Goal: Task Accomplishment & Management: Use online tool/utility

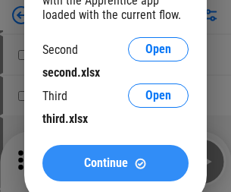
click at [115, 163] on span "Continue" at bounding box center [106, 163] width 44 height 12
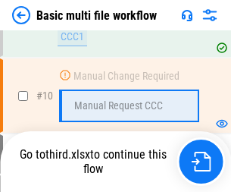
scroll to position [634, 0]
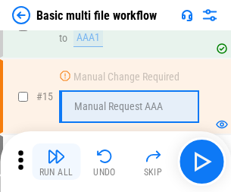
click at [56, 161] on img "button" at bounding box center [56, 156] width 18 height 18
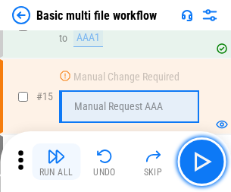
scroll to position [1008, 0]
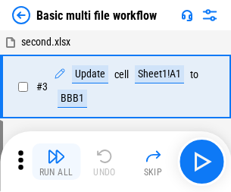
click at [56, 161] on img "button" at bounding box center [56, 156] width 18 height 18
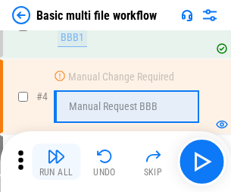
click at [56, 161] on img "button" at bounding box center [56, 156] width 18 height 18
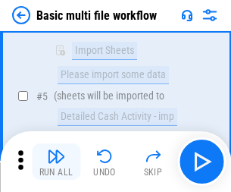
click at [56, 161] on img "button" at bounding box center [56, 156] width 18 height 18
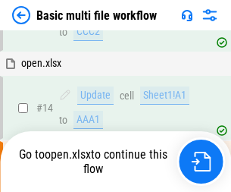
scroll to position [792, 0]
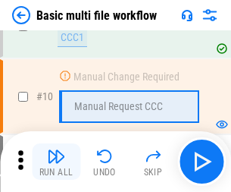
click at [56, 161] on img "button" at bounding box center [56, 156] width 18 height 18
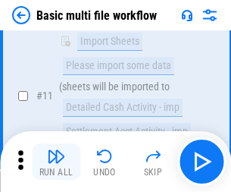
click at [56, 161] on img "button" at bounding box center [56, 156] width 18 height 18
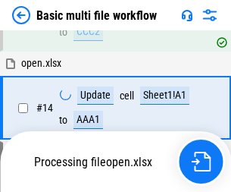
scroll to position [901, 0]
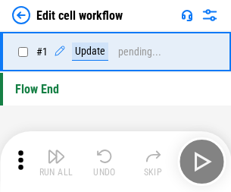
click at [56, 161] on img "button" at bounding box center [56, 156] width 18 height 18
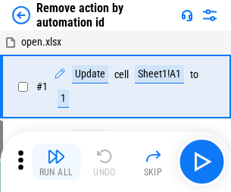
click at [56, 161] on img "button" at bounding box center [56, 156] width 18 height 18
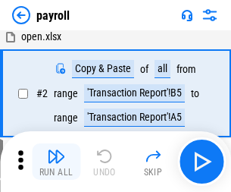
click at [56, 161] on img "button" at bounding box center [56, 156] width 18 height 18
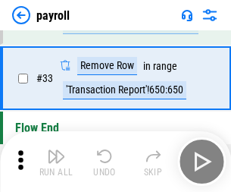
scroll to position [187, 0]
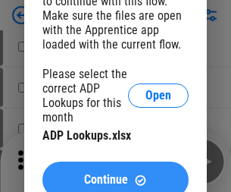
click at [115, 173] on span "Continue" at bounding box center [106, 179] width 44 height 12
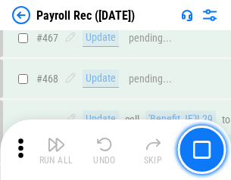
scroll to position [8068, 0]
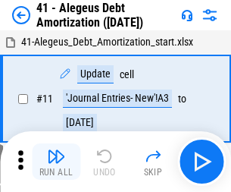
click at [56, 161] on img "button" at bounding box center [56, 156] width 18 height 18
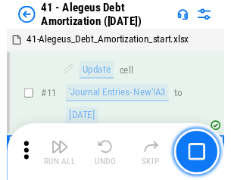
scroll to position [187, 0]
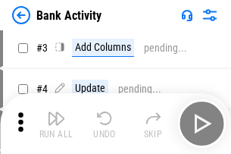
click at [56, 123] on img "button" at bounding box center [56, 118] width 18 height 18
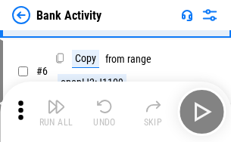
scroll to position [80, 0]
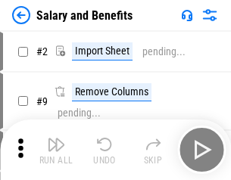
scroll to position [20, 0]
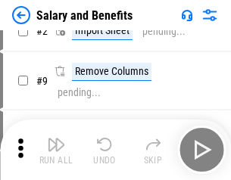
click at [56, 150] on img "button" at bounding box center [56, 145] width 18 height 18
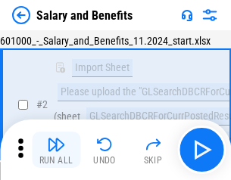
click at [56, 150] on img "button" at bounding box center [56, 145] width 18 height 18
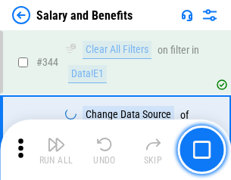
scroll to position [7089, 0]
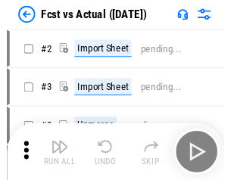
scroll to position [20, 0]
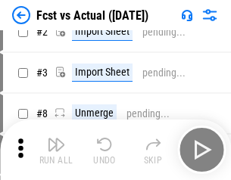
click at [56, 150] on img "button" at bounding box center [56, 145] width 18 height 18
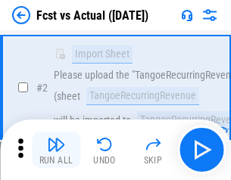
click at [56, 150] on img "button" at bounding box center [56, 145] width 18 height 18
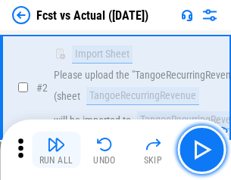
scroll to position [142, 0]
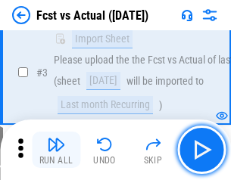
click at [56, 150] on img "button" at bounding box center [56, 145] width 18 height 18
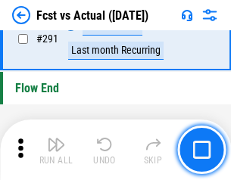
scroll to position [7165, 0]
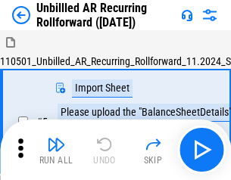
scroll to position [33, 0]
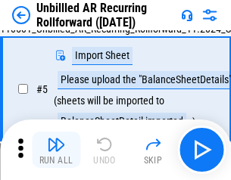
click at [56, 150] on img "button" at bounding box center [56, 145] width 18 height 18
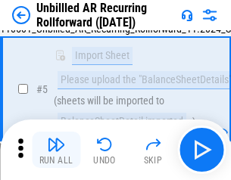
click at [56, 150] on img "button" at bounding box center [56, 145] width 18 height 18
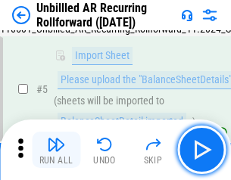
scroll to position [142, 0]
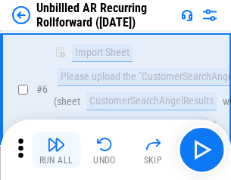
click at [56, 150] on img "button" at bounding box center [56, 145] width 18 height 18
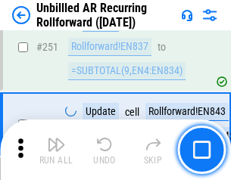
scroll to position [5142, 0]
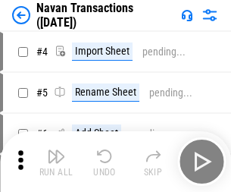
click at [56, 150] on img "button" at bounding box center [56, 156] width 18 height 18
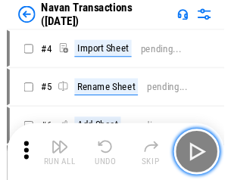
scroll to position [24, 0]
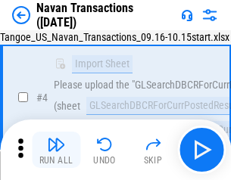
click at [56, 150] on img "button" at bounding box center [56, 145] width 18 height 18
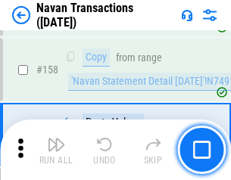
scroll to position [4908, 0]
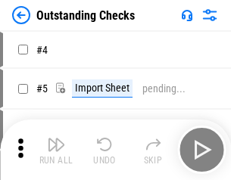
click at [56, 150] on img "button" at bounding box center [56, 145] width 18 height 18
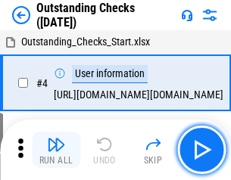
scroll to position [64, 0]
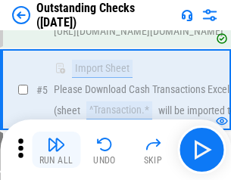
click at [56, 150] on img "button" at bounding box center [56, 145] width 18 height 18
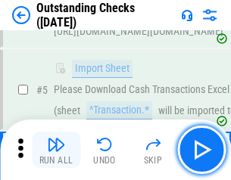
scroll to position [158, 0]
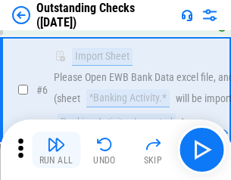
click at [56, 150] on img "button" at bounding box center [56, 145] width 18 height 18
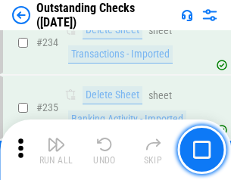
scroll to position [4597, 0]
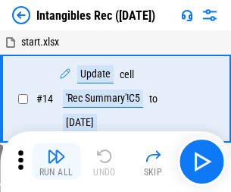
click at [56, 161] on img "button" at bounding box center [56, 156] width 18 height 18
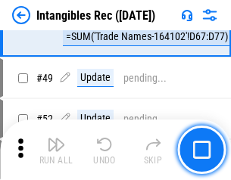
scroll to position [590, 0]
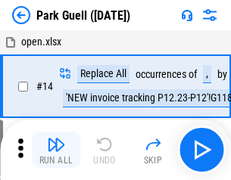
click at [56, 150] on img "button" at bounding box center [56, 145] width 18 height 18
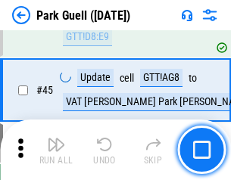
scroll to position [1893, 0]
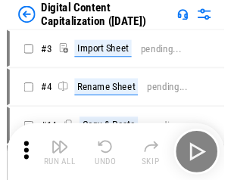
scroll to position [33, 0]
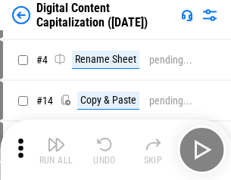
click at [56, 150] on img "button" at bounding box center [56, 145] width 18 height 18
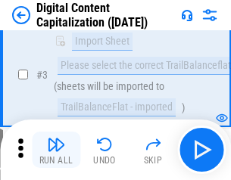
click at [56, 150] on img "button" at bounding box center [56, 145] width 18 height 18
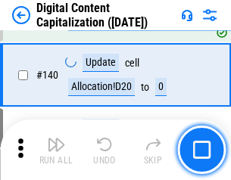
scroll to position [1594, 0]
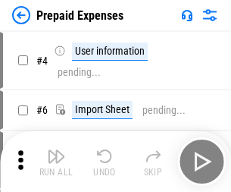
click at [56, 150] on img "button" at bounding box center [56, 156] width 18 height 18
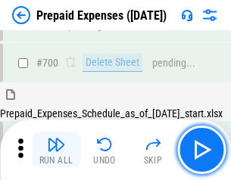
scroll to position [4073, 0]
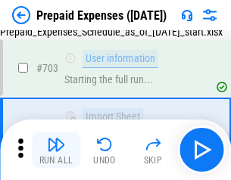
click at [56, 150] on img "button" at bounding box center [56, 145] width 18 height 18
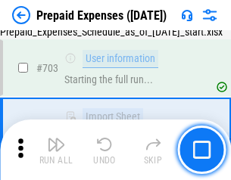
scroll to position [4163, 0]
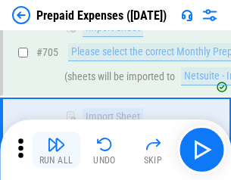
click at [56, 150] on img "button" at bounding box center [56, 145] width 18 height 18
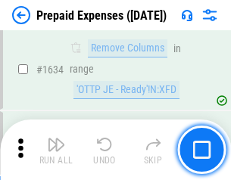
scroll to position [14740, 0]
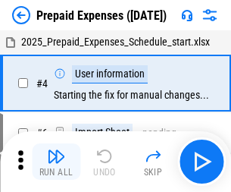
click at [56, 161] on img "button" at bounding box center [56, 156] width 18 height 18
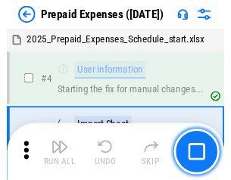
scroll to position [67, 0]
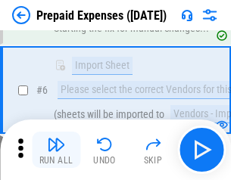
click at [56, 150] on img "button" at bounding box center [56, 145] width 18 height 18
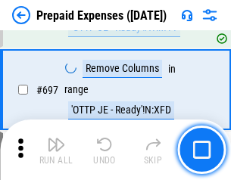
scroll to position [5272, 0]
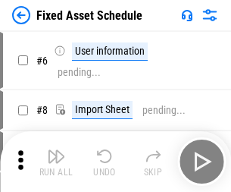
click at [56, 161] on img "button" at bounding box center [56, 156] width 18 height 18
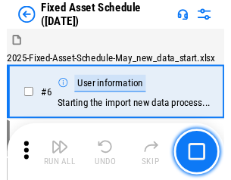
scroll to position [82, 0]
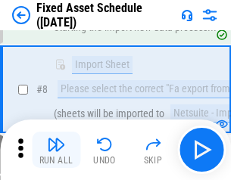
click at [56, 150] on img "button" at bounding box center [56, 145] width 18 height 18
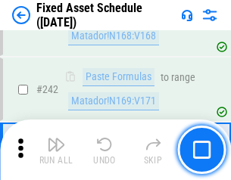
scroll to position [4690, 0]
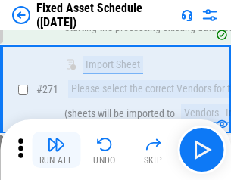
click at [56, 150] on img "button" at bounding box center [56, 145] width 18 height 18
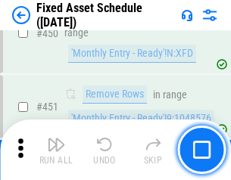
scroll to position [6768, 0]
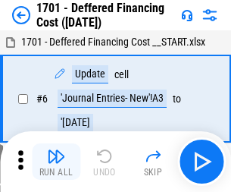
click at [56, 161] on img "button" at bounding box center [56, 156] width 18 height 18
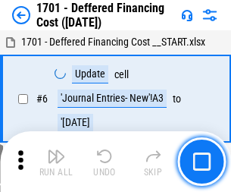
scroll to position [182, 0]
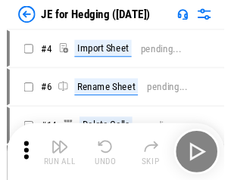
scroll to position [2, 0]
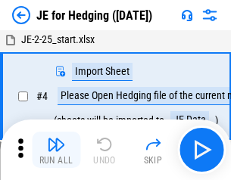
click at [56, 150] on img "button" at bounding box center [56, 145] width 18 height 18
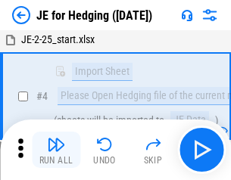
click at [56, 150] on img "button" at bounding box center [56, 145] width 18 height 18
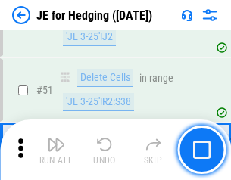
scroll to position [980, 0]
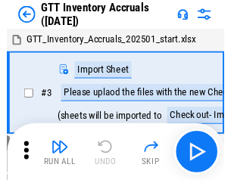
scroll to position [2, 0]
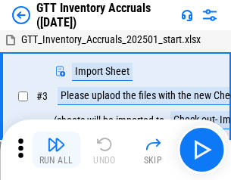
click at [56, 150] on img "button" at bounding box center [56, 145] width 18 height 18
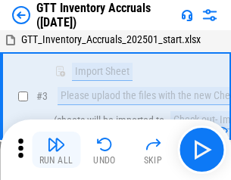
click at [56, 150] on img "button" at bounding box center [56, 145] width 18 height 18
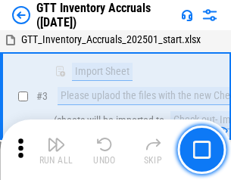
scroll to position [98, 0]
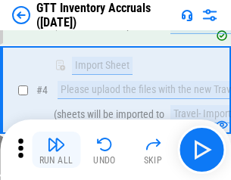
click at [56, 150] on img "button" at bounding box center [56, 145] width 18 height 18
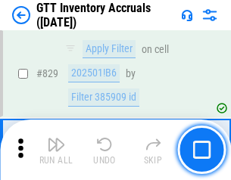
scroll to position [11491, 0]
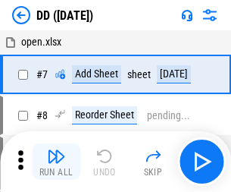
click at [56, 161] on img "button" at bounding box center [56, 156] width 18 height 18
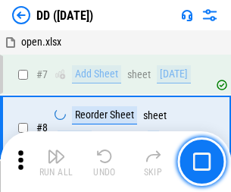
scroll to position [146, 0]
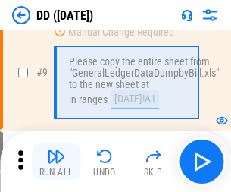
click at [56, 161] on img "button" at bounding box center [56, 156] width 18 height 18
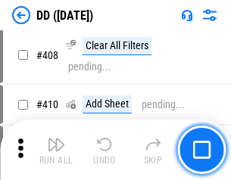
scroll to position [6774, 0]
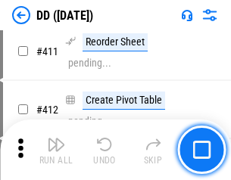
click at [56, 150] on img "button" at bounding box center [56, 145] width 18 height 18
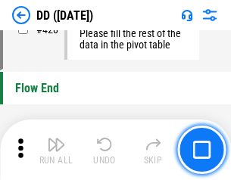
scroll to position [7246, 0]
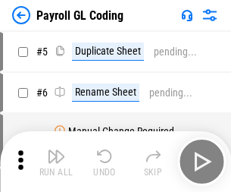
click at [56, 161] on img "button" at bounding box center [56, 156] width 18 height 18
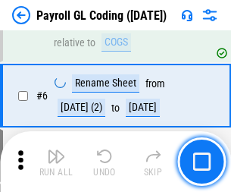
scroll to position [182, 0]
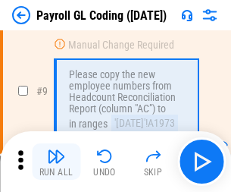
click at [56, 161] on img "button" at bounding box center [56, 156] width 18 height 18
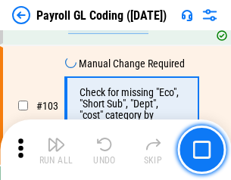
scroll to position [3552, 0]
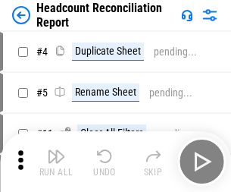
click at [56, 161] on img "button" at bounding box center [56, 156] width 18 height 18
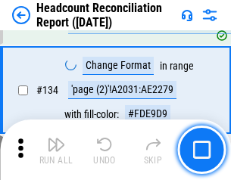
scroll to position [1820, 0]
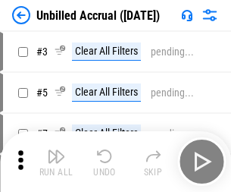
click at [56, 161] on img "button" at bounding box center [56, 156] width 18 height 18
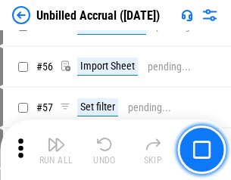
scroll to position [1581, 0]
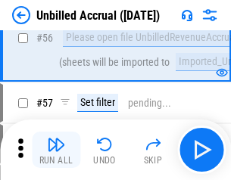
click at [56, 150] on img "button" at bounding box center [56, 145] width 18 height 18
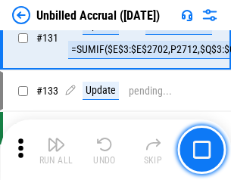
scroll to position [4509, 0]
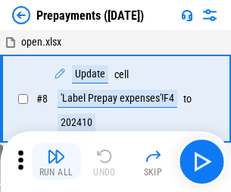
click at [56, 161] on img "button" at bounding box center [56, 156] width 18 height 18
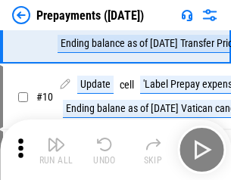
scroll to position [95, 0]
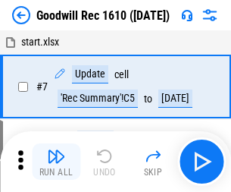
click at [56, 161] on img "button" at bounding box center [56, 156] width 18 height 18
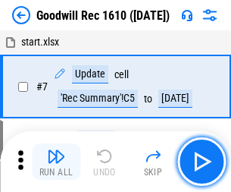
scroll to position [259, 0]
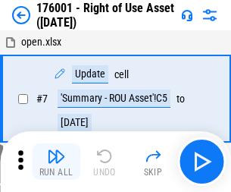
click at [56, 161] on img "button" at bounding box center [56, 156] width 18 height 18
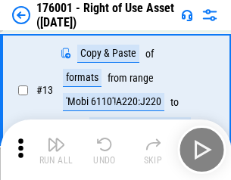
scroll to position [98, 0]
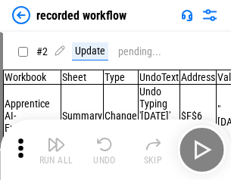
click at [56, 150] on img "button" at bounding box center [56, 145] width 18 height 18
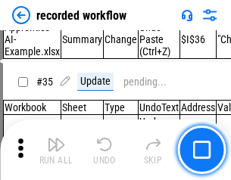
scroll to position [4732, 0]
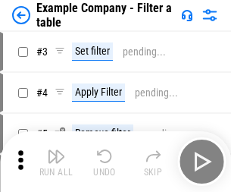
click at [56, 161] on img "button" at bounding box center [56, 156] width 18 height 18
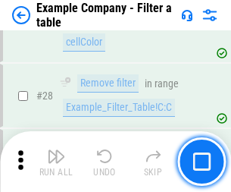
scroll to position [1385, 0]
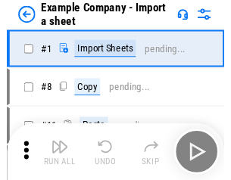
scroll to position [23, 0]
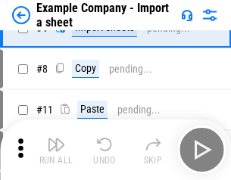
click at [56, 150] on img "button" at bounding box center [56, 145] width 18 height 18
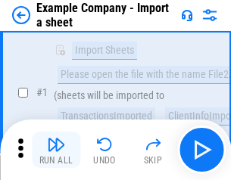
click at [56, 150] on img "button" at bounding box center [56, 145] width 18 height 18
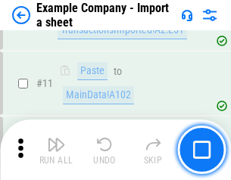
scroll to position [335, 0]
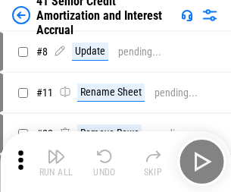
click at [56, 150] on img "button" at bounding box center [56, 156] width 18 height 18
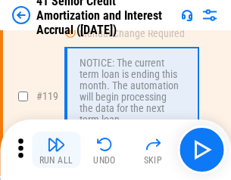
click at [56, 150] on img "button" at bounding box center [56, 145] width 18 height 18
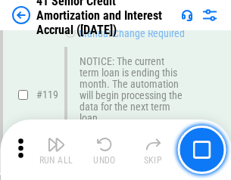
scroll to position [1428, 0]
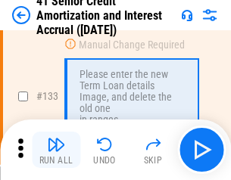
click at [56, 150] on img "button" at bounding box center [56, 145] width 18 height 18
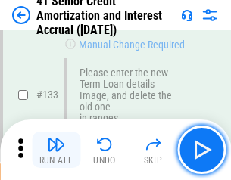
scroll to position [1582, 0]
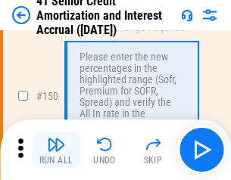
click at [56, 150] on img "button" at bounding box center [56, 145] width 18 height 18
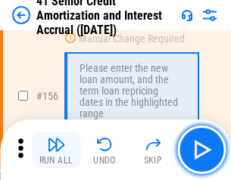
click at [56, 150] on img "button" at bounding box center [56, 145] width 18 height 18
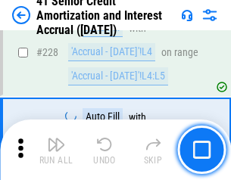
scroll to position [3391, 0]
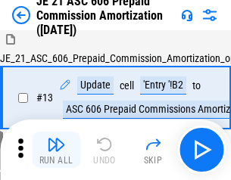
click at [56, 150] on img "button" at bounding box center [56, 145] width 18 height 18
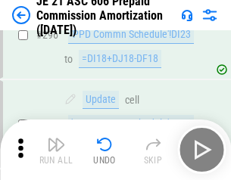
scroll to position [2786, 0]
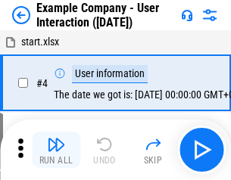
click at [56, 150] on img "button" at bounding box center [56, 145] width 18 height 18
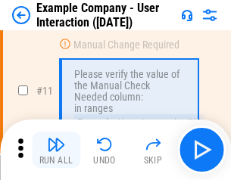
click at [56, 150] on img "button" at bounding box center [56, 145] width 18 height 18
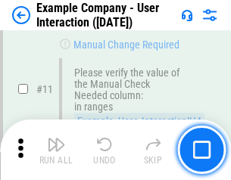
scroll to position [328, 0]
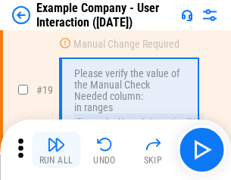
click at [56, 150] on img "button" at bounding box center [56, 145] width 18 height 18
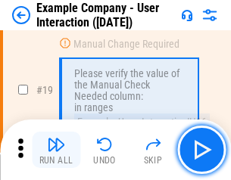
click at [56, 150] on img "button" at bounding box center [56, 145] width 18 height 18
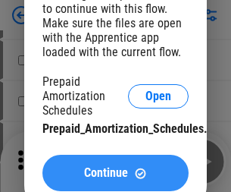
click at [115, 173] on span "Continue" at bounding box center [106, 173] width 44 height 12
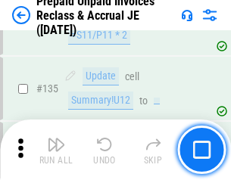
scroll to position [1962, 0]
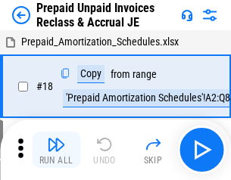
click at [56, 150] on img "button" at bounding box center [56, 145] width 18 height 18
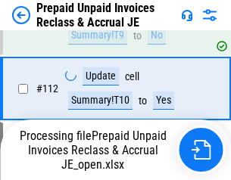
scroll to position [1235, 0]
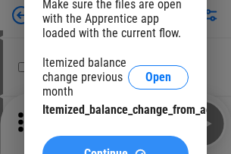
click at [115, 148] on span "Continue" at bounding box center [106, 154] width 44 height 12
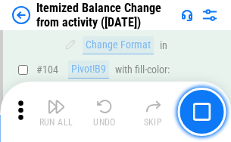
scroll to position [2223, 0]
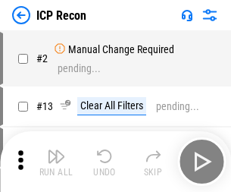
scroll to position [7, 0]
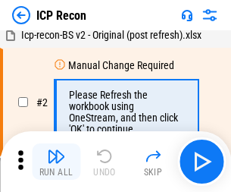
click at [56, 161] on img "button" at bounding box center [56, 156] width 18 height 18
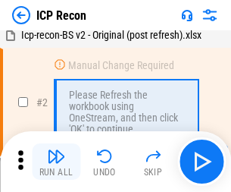
click at [56, 161] on img "button" at bounding box center [56, 156] width 18 height 18
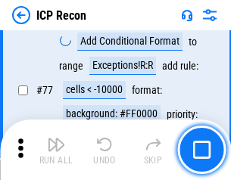
scroll to position [1360, 0]
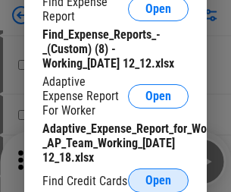
click at [158, 179] on span "Open" at bounding box center [158, 180] width 26 height 12
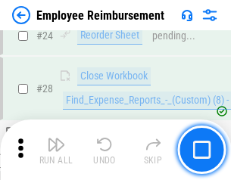
scroll to position [708, 0]
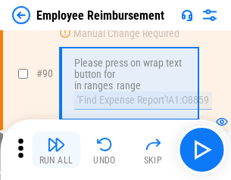
click at [56, 150] on img "button" at bounding box center [56, 145] width 18 height 18
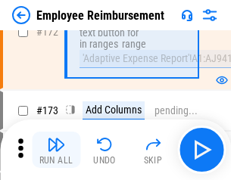
click at [56, 150] on img "button" at bounding box center [56, 145] width 18 height 18
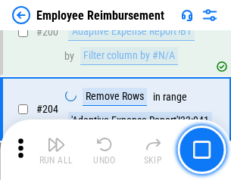
scroll to position [3830, 0]
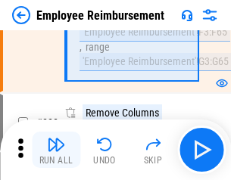
click at [56, 150] on img "button" at bounding box center [56, 145] width 18 height 18
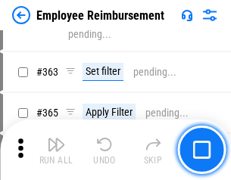
click at [56, 150] on img "button" at bounding box center [56, 145] width 18 height 18
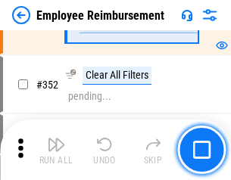
scroll to position [7805, 0]
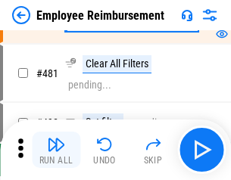
click at [56, 150] on img "button" at bounding box center [56, 145] width 18 height 18
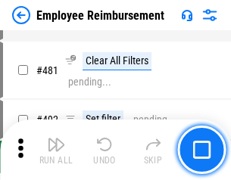
scroll to position [9256, 0]
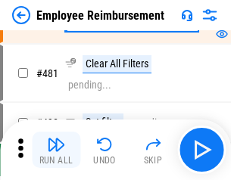
click at [56, 150] on img "button" at bounding box center [56, 145] width 18 height 18
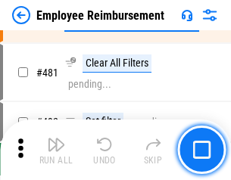
click at [56, 150] on img "button" at bounding box center [56, 145] width 18 height 18
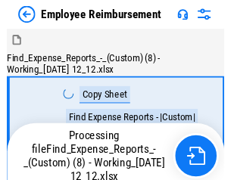
scroll to position [51, 0]
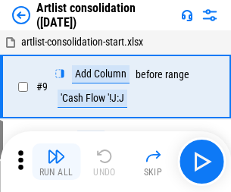
click at [56, 161] on img "button" at bounding box center [56, 156] width 18 height 18
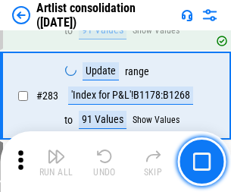
scroll to position [6261, 0]
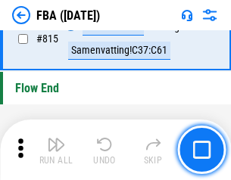
scroll to position [13552, 0]
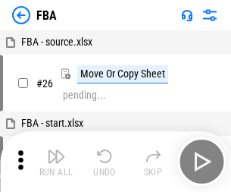
scroll to position [15, 0]
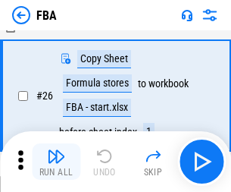
click at [56, 161] on img "button" at bounding box center [56, 156] width 18 height 18
